Goal: Complete application form

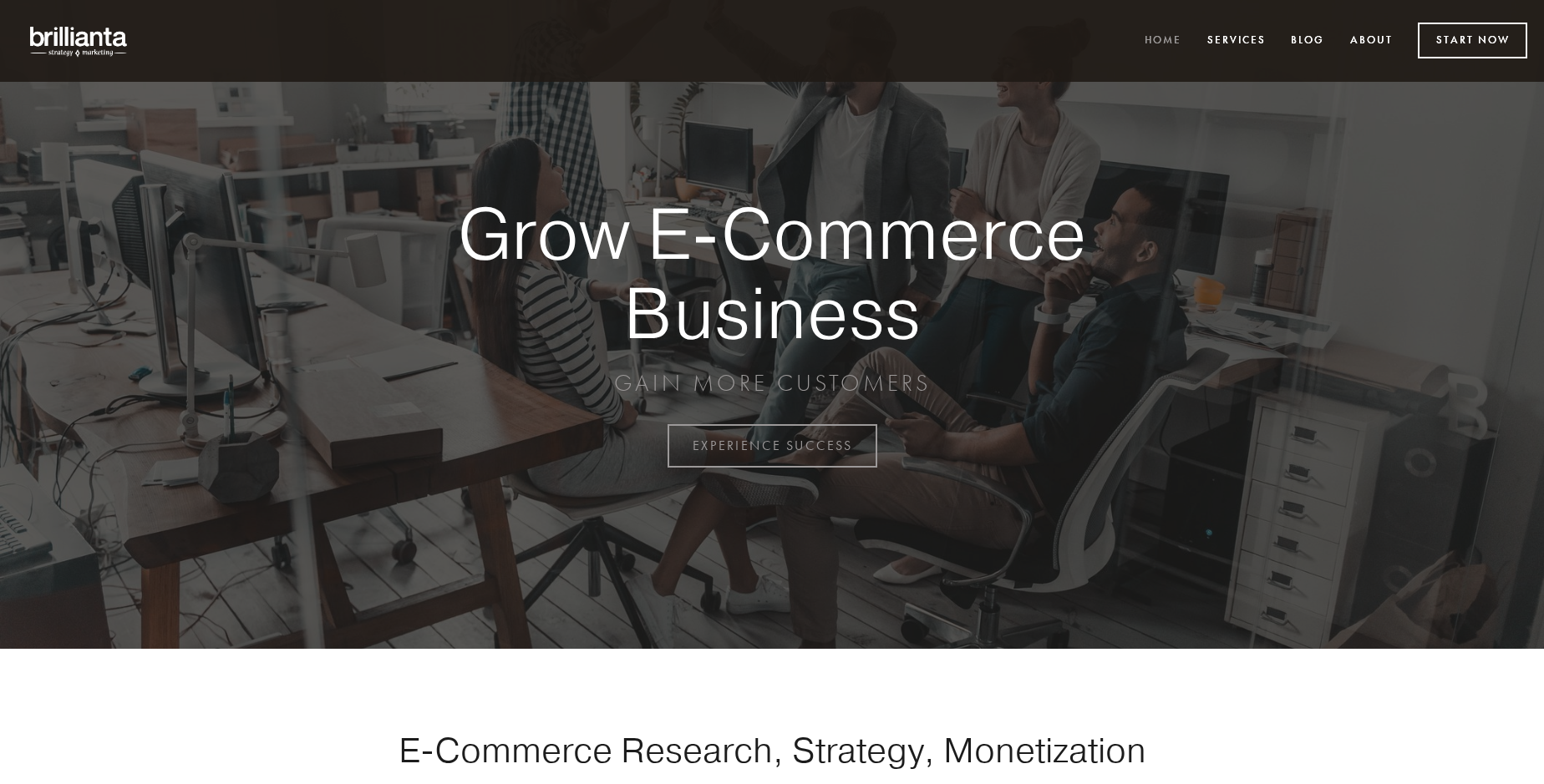
scroll to position [4378, 0]
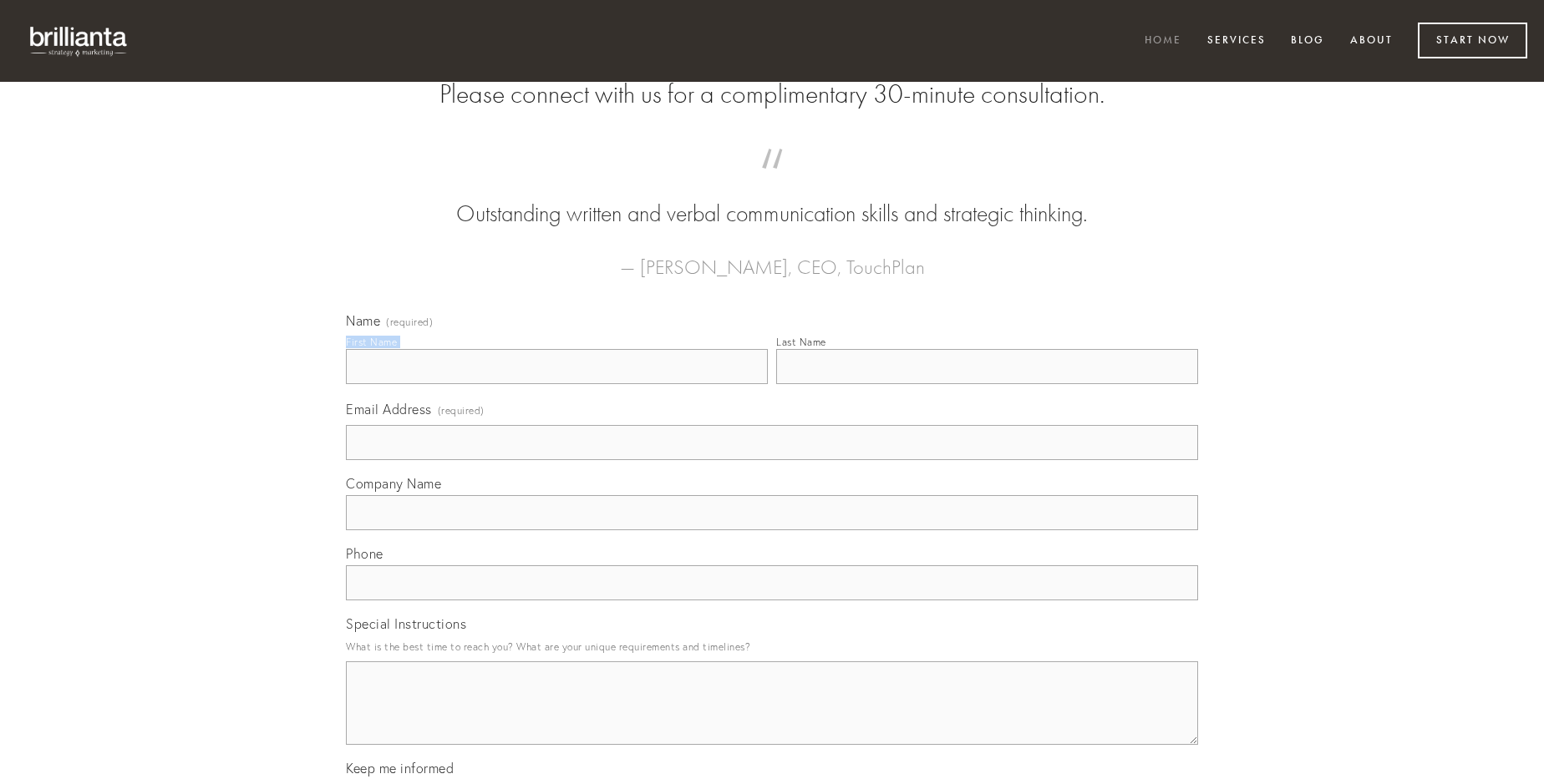
type input "[PERSON_NAME]"
click at [987, 384] on input "Last Name" at bounding box center [987, 367] width 422 height 35
type input "[PERSON_NAME]"
click at [772, 460] on input "Email Address (required)" at bounding box center [771, 443] width 852 height 35
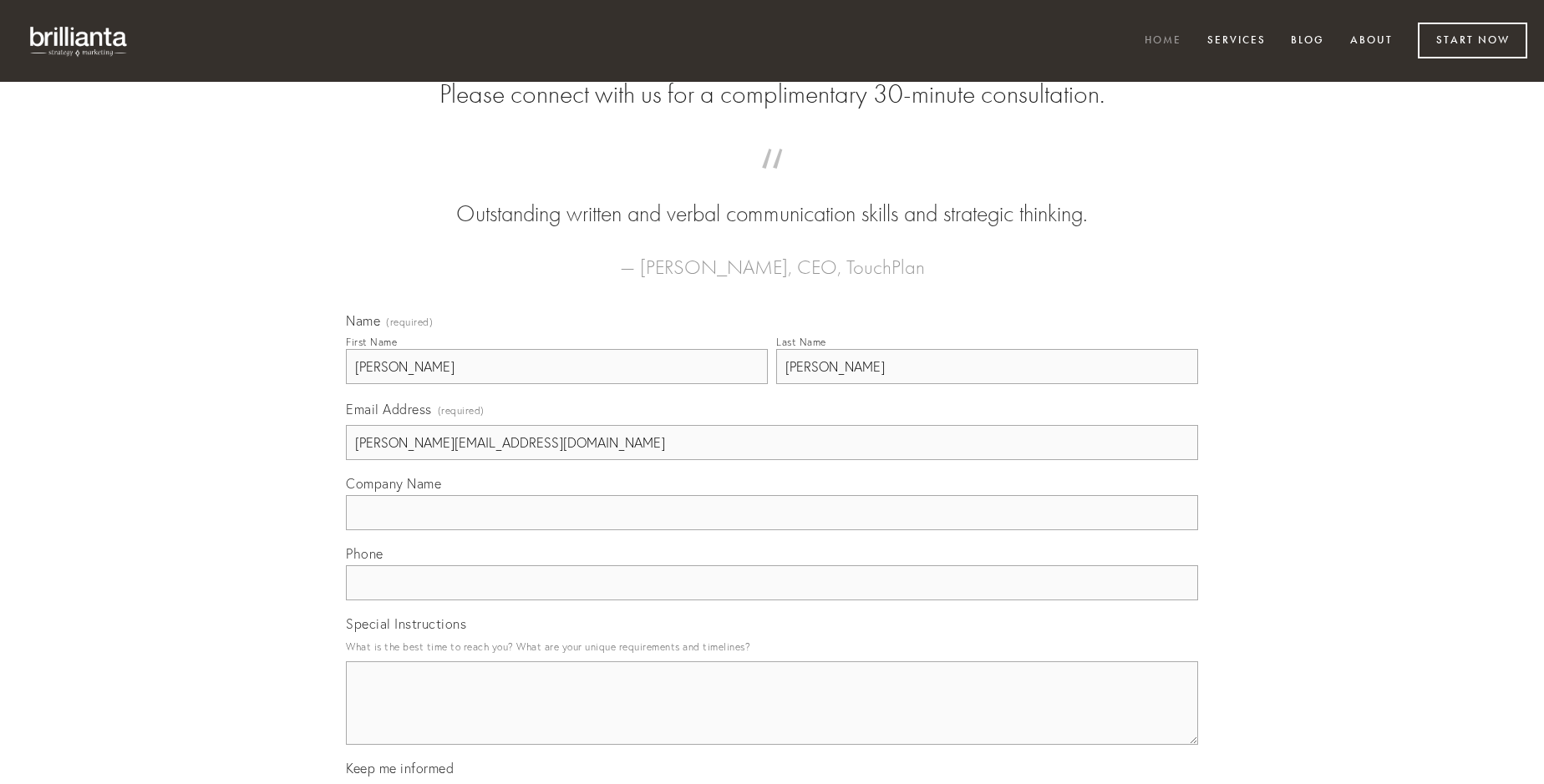
type input "[PERSON_NAME][EMAIL_ADDRESS][DOMAIN_NAME]"
click at [772, 531] on input "Company Name" at bounding box center [771, 513] width 852 height 35
type input "ventosus"
click at [772, 601] on input "text" at bounding box center [771, 583] width 852 height 35
click at [772, 718] on textarea "Special Instructions" at bounding box center [771, 702] width 852 height 83
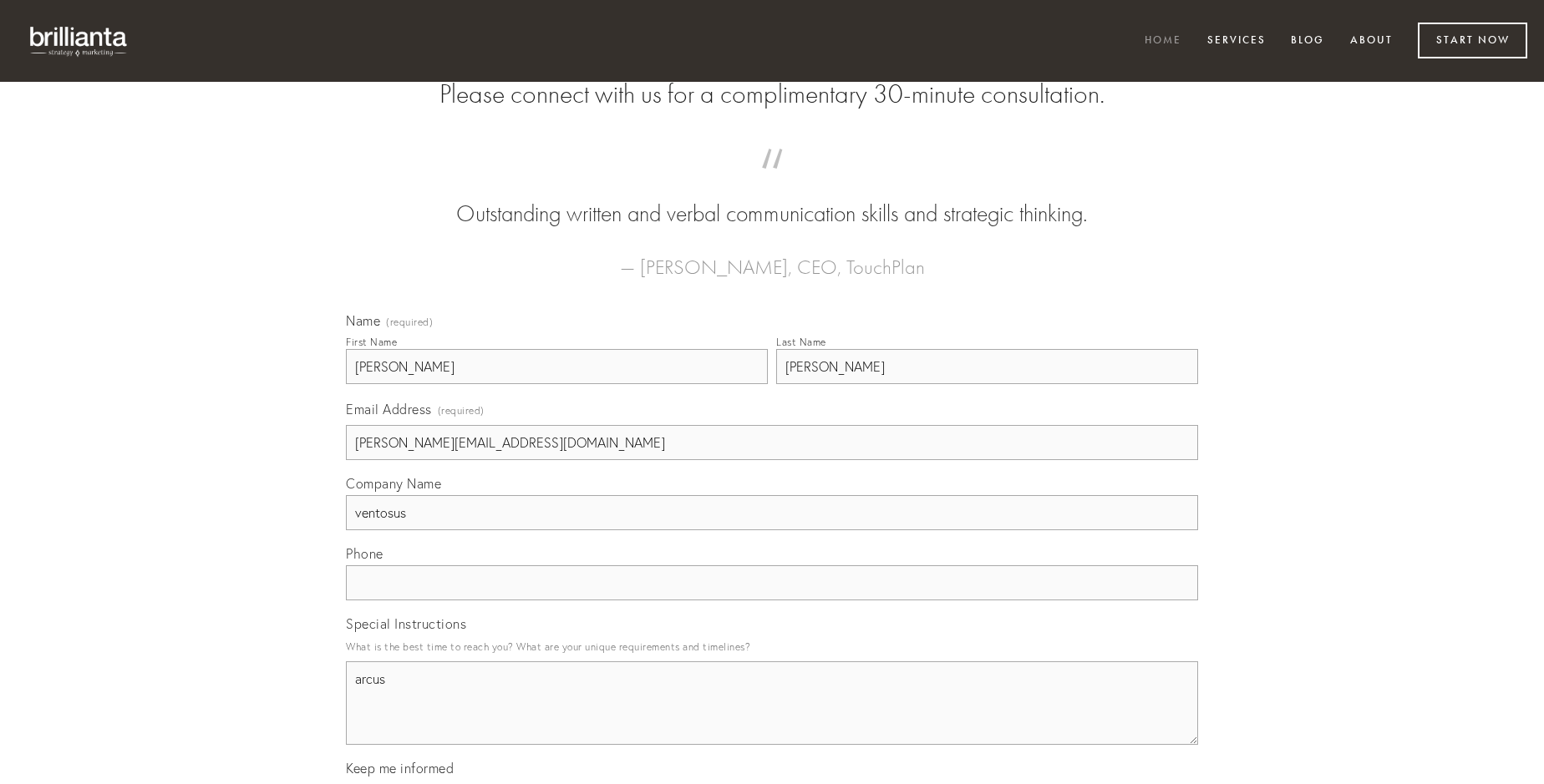
type textarea "arcus"
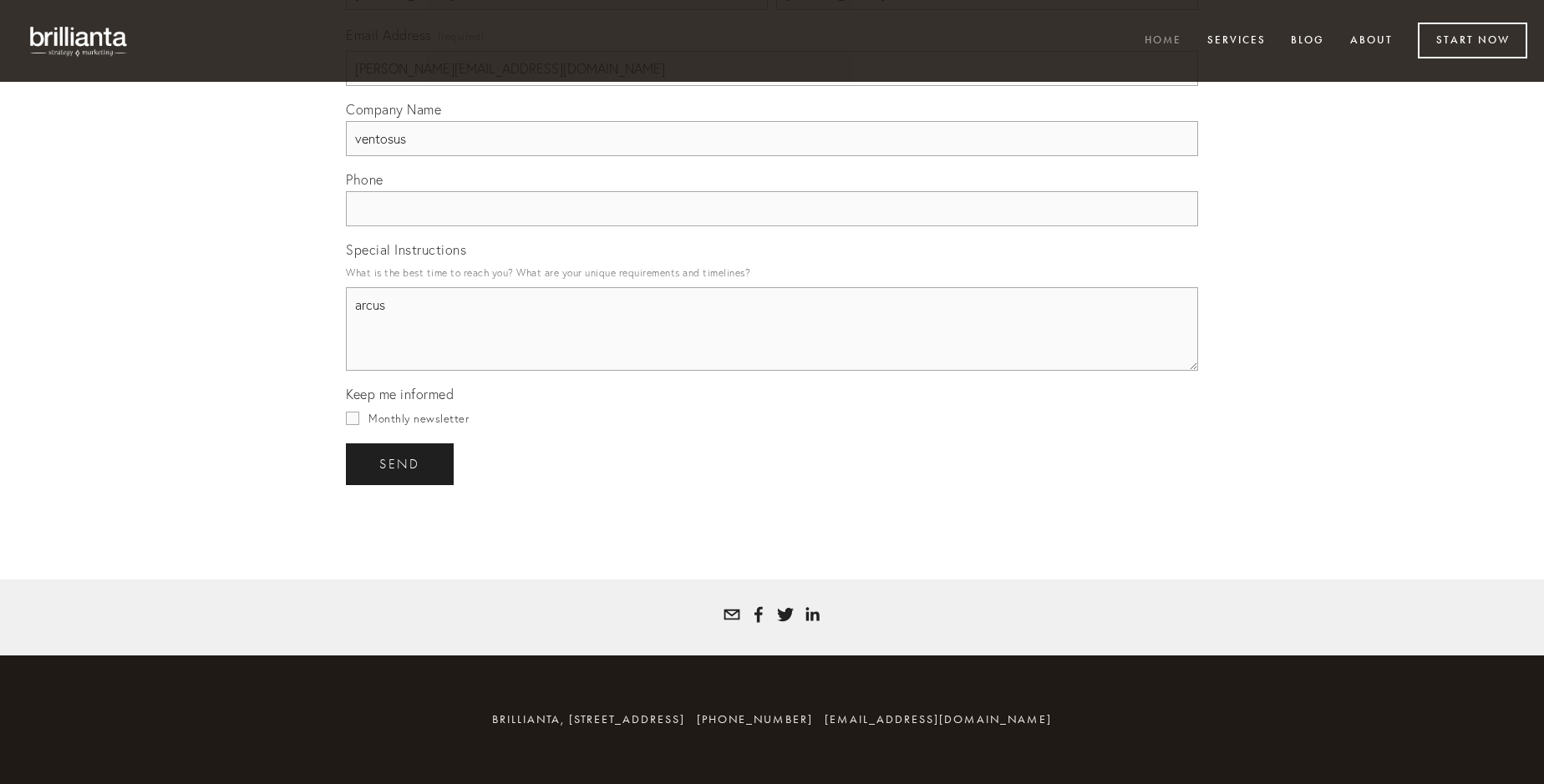
click at [401, 464] on span "send" at bounding box center [399, 464] width 41 height 15
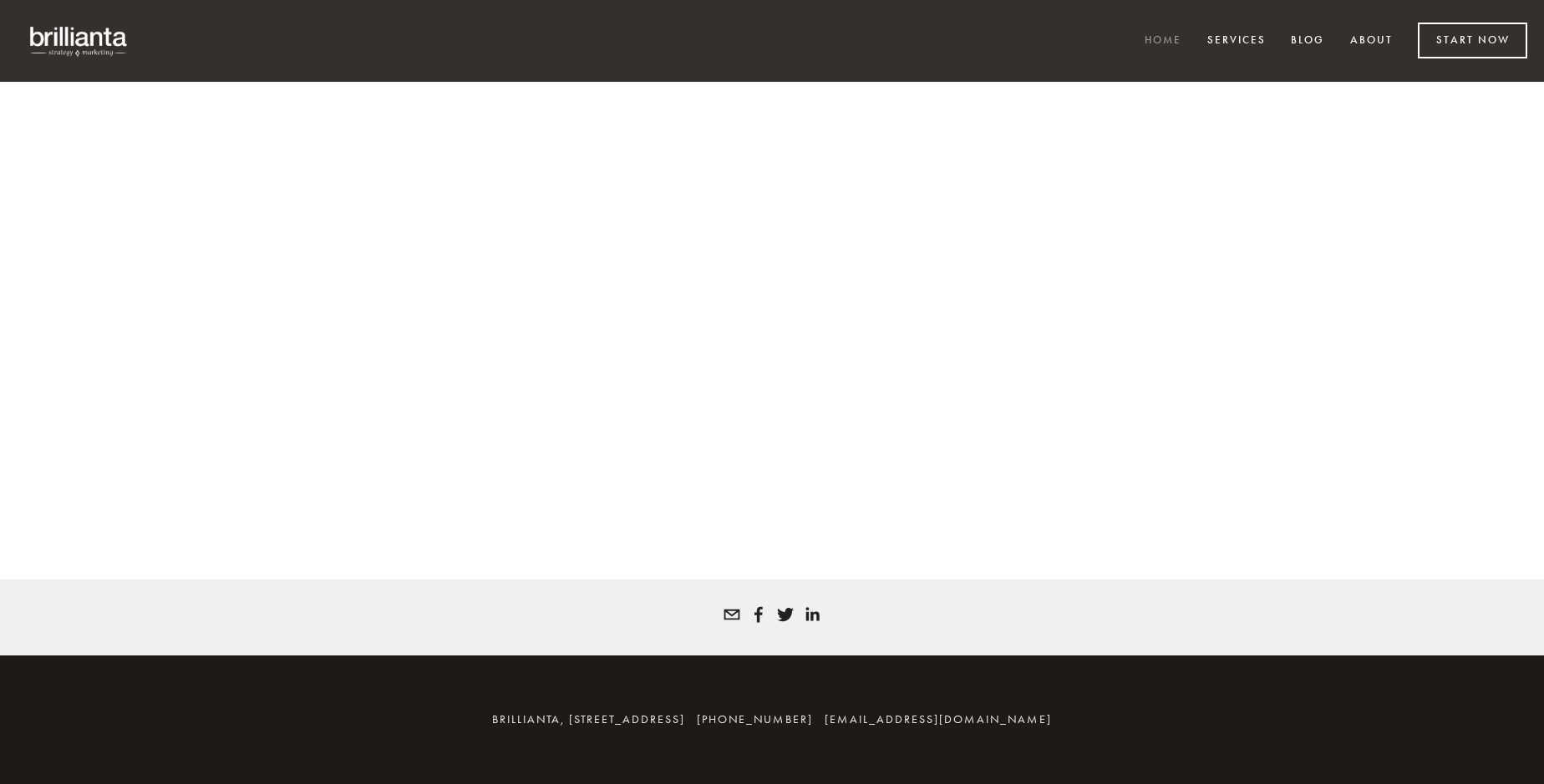
scroll to position [4356, 0]
